Goal: Task Accomplishment & Management: Manage account settings

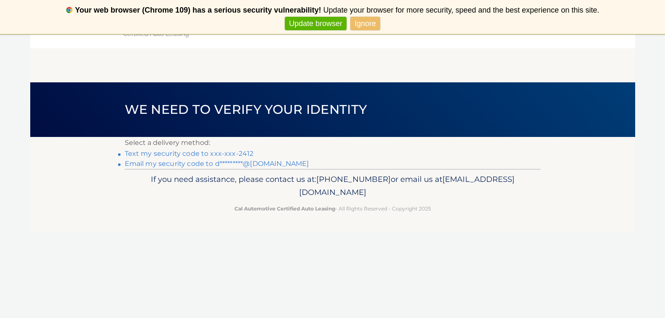
click at [181, 165] on link "Email my security code to d*********@[DOMAIN_NAME]" at bounding box center [217, 164] width 184 height 8
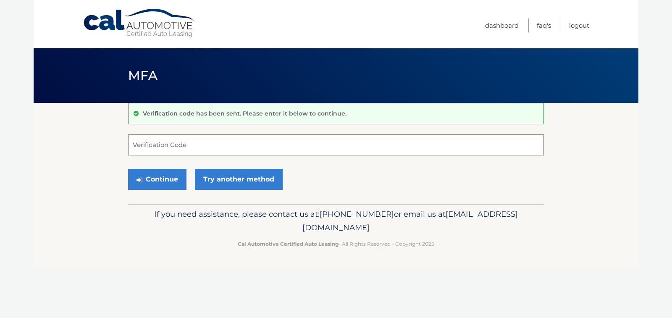
click at [133, 143] on input "Verification Code" at bounding box center [336, 144] width 416 height 21
paste input "841739"
click at [167, 182] on button "Continue" at bounding box center [157, 179] width 58 height 21
type input "8"
paste input "841739"
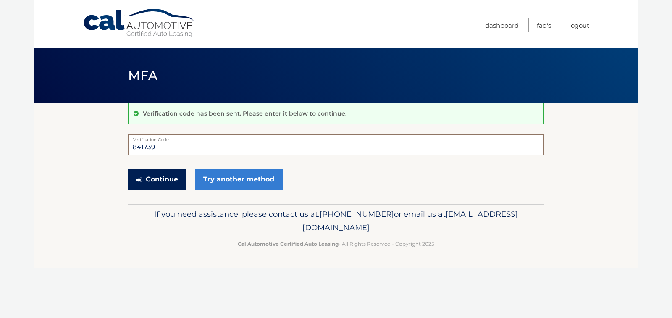
type input "841739"
click at [159, 174] on button "Continue" at bounding box center [157, 179] width 58 height 21
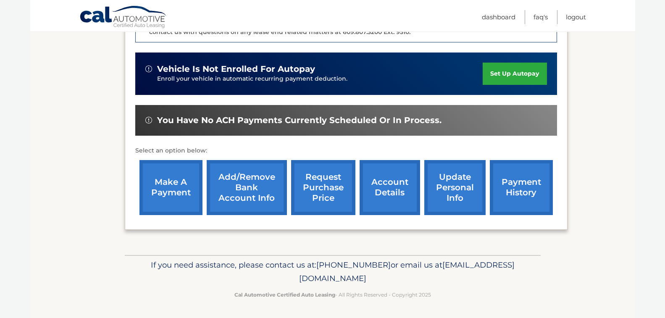
scroll to position [243, 0]
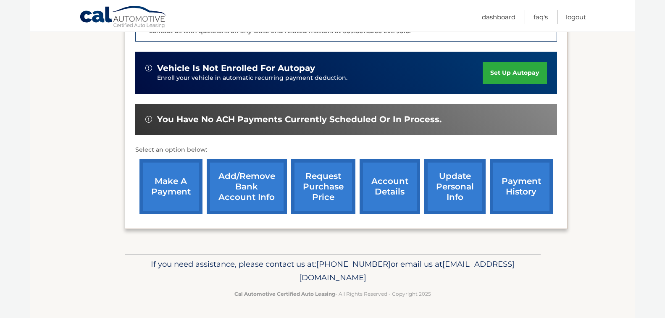
click at [381, 184] on link "account details" at bounding box center [389, 186] width 60 height 55
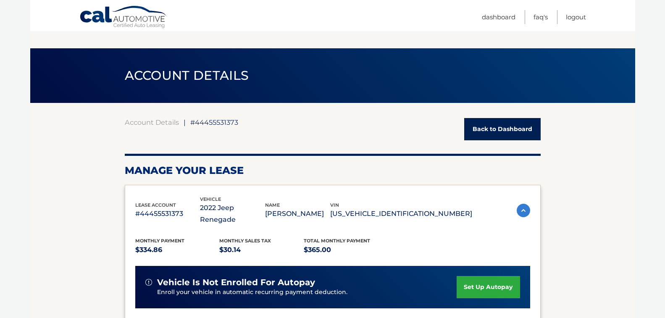
scroll to position [462, 0]
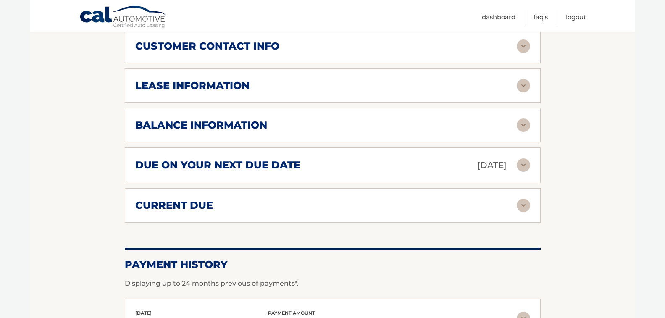
click at [525, 79] on img at bounding box center [522, 85] width 13 height 13
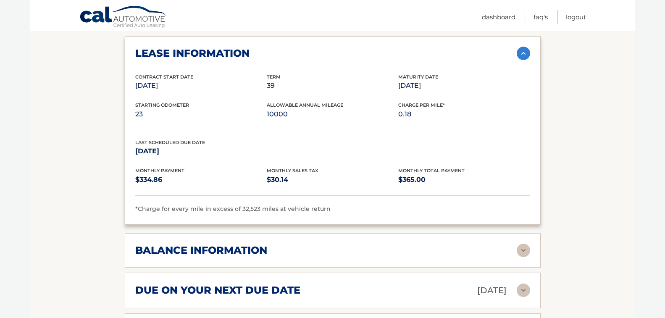
scroll to position [546, 0]
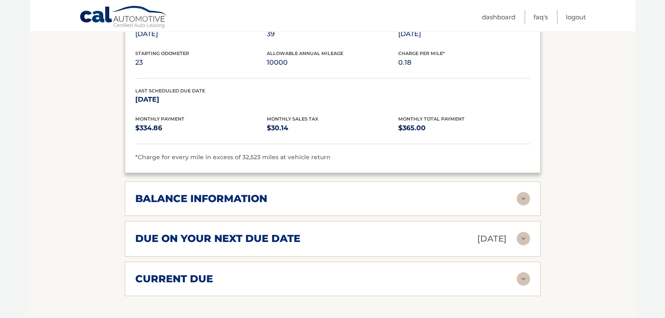
click at [524, 192] on img at bounding box center [522, 198] width 13 height 13
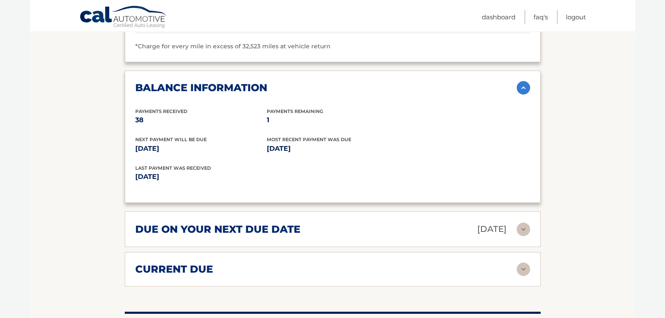
scroll to position [672, 0]
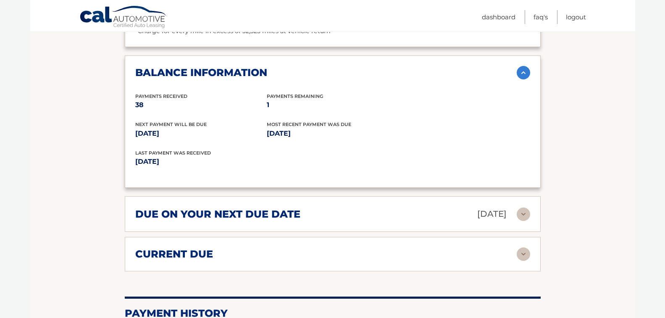
click at [521, 247] on img at bounding box center [522, 253] width 13 height 13
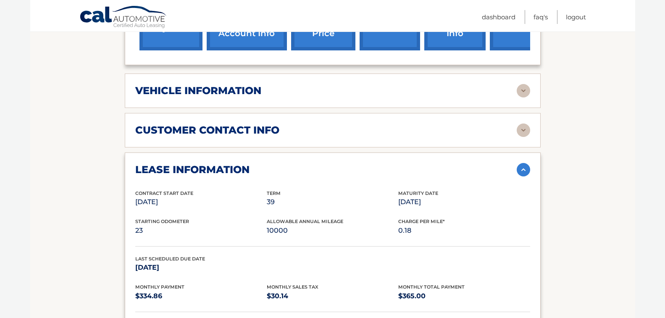
scroll to position [126, 0]
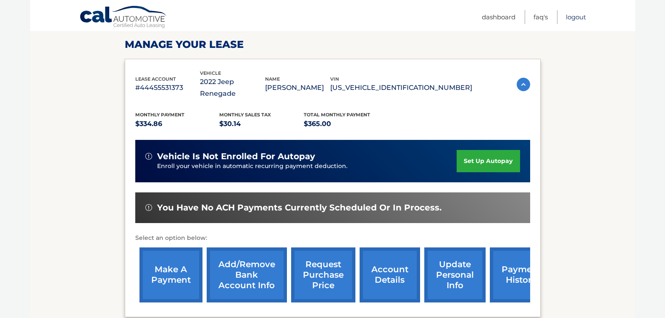
click at [576, 15] on link "Logout" at bounding box center [575, 17] width 20 height 14
